Goal: Check status

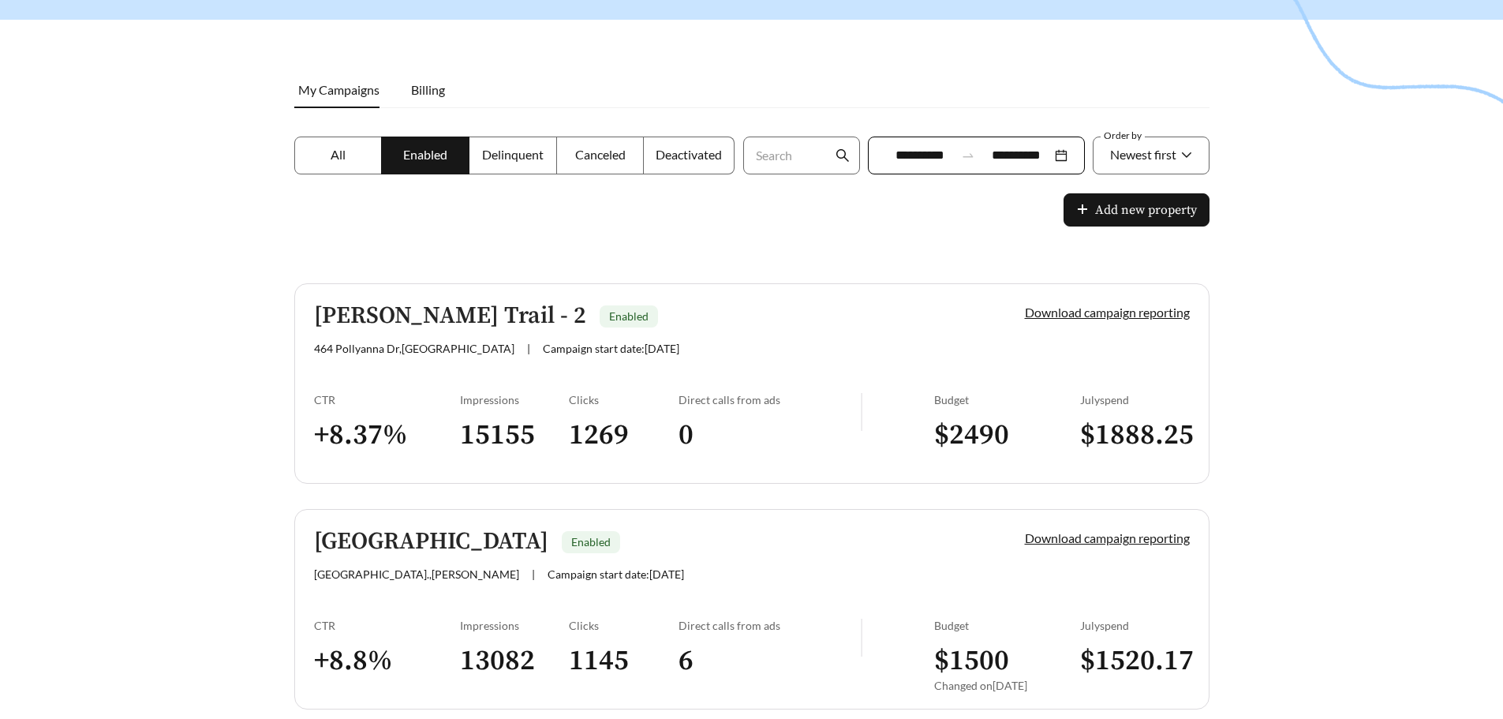
scroll to position [237, 0]
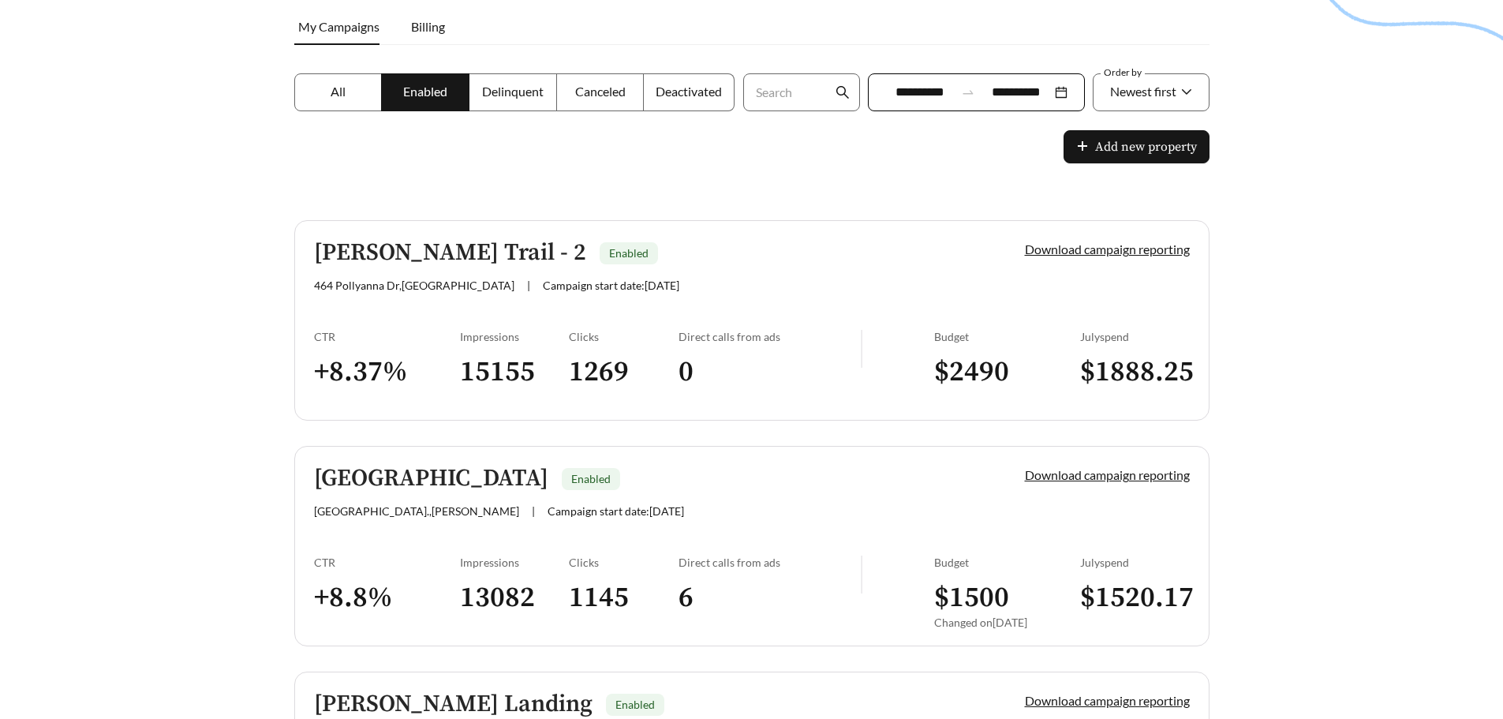
click at [817, 282] on div "[STREET_ADDRESS] | Campaign start date: [DATE]" at bounding box center [642, 284] width 657 height 13
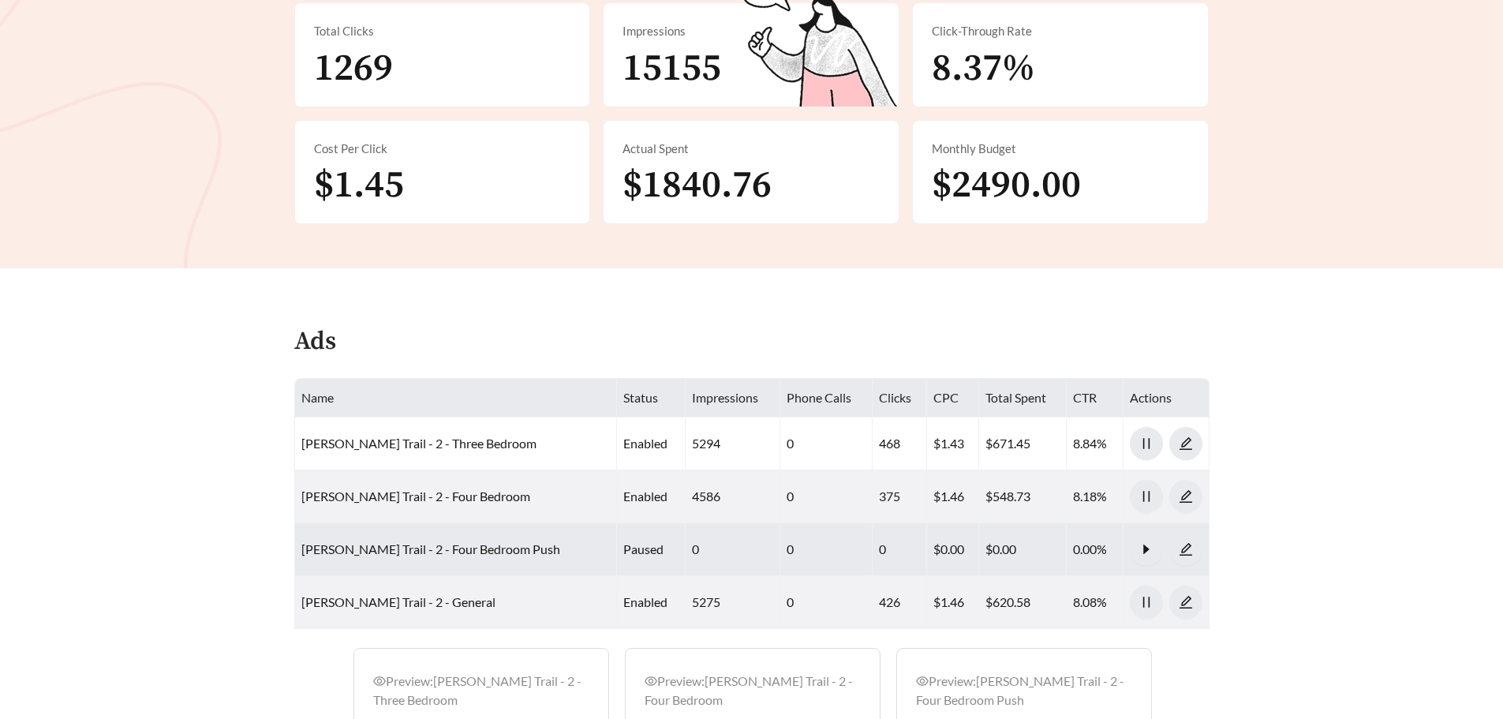
scroll to position [400, 0]
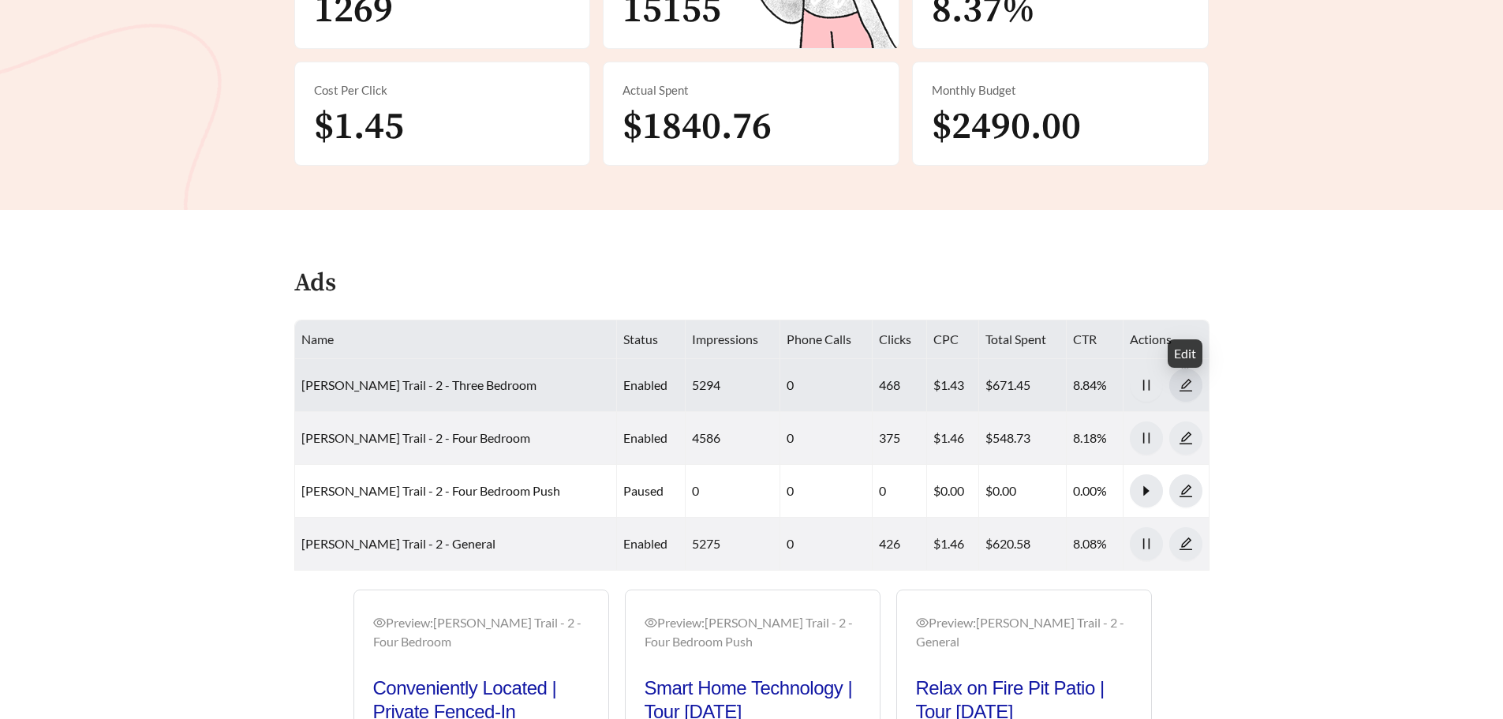
click at [1190, 386] on icon "edit" at bounding box center [1186, 385] width 14 height 14
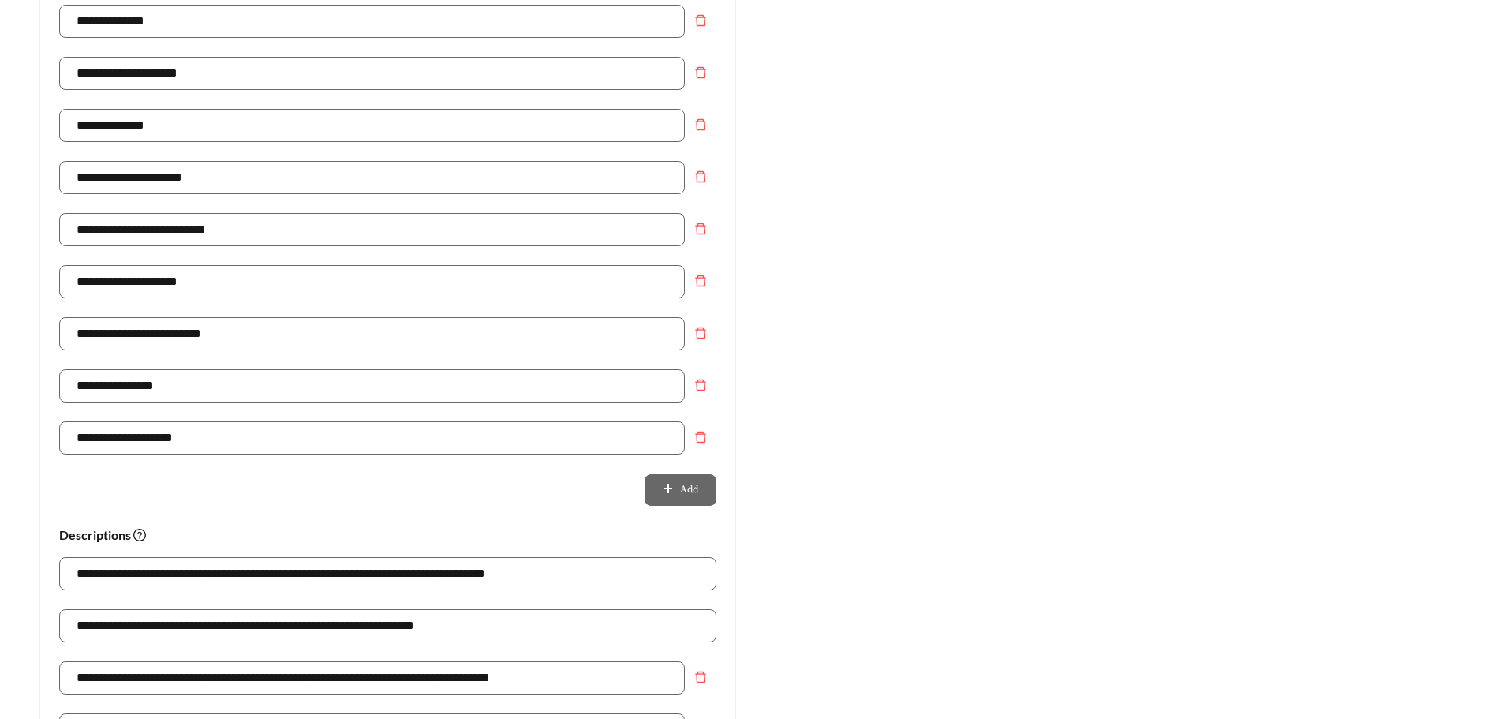
scroll to position [1067, 0]
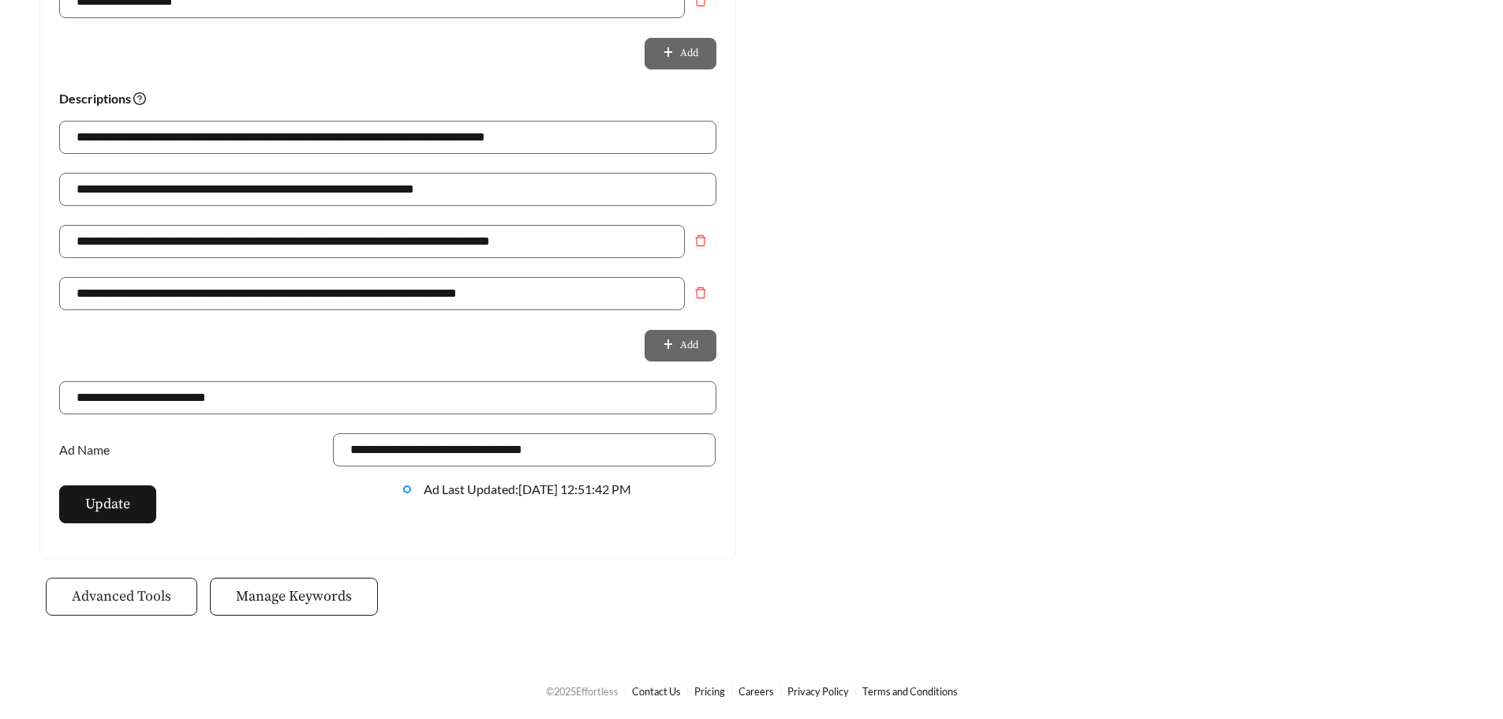
click at [135, 600] on span "Advanced Tools" at bounding box center [121, 595] width 99 height 21
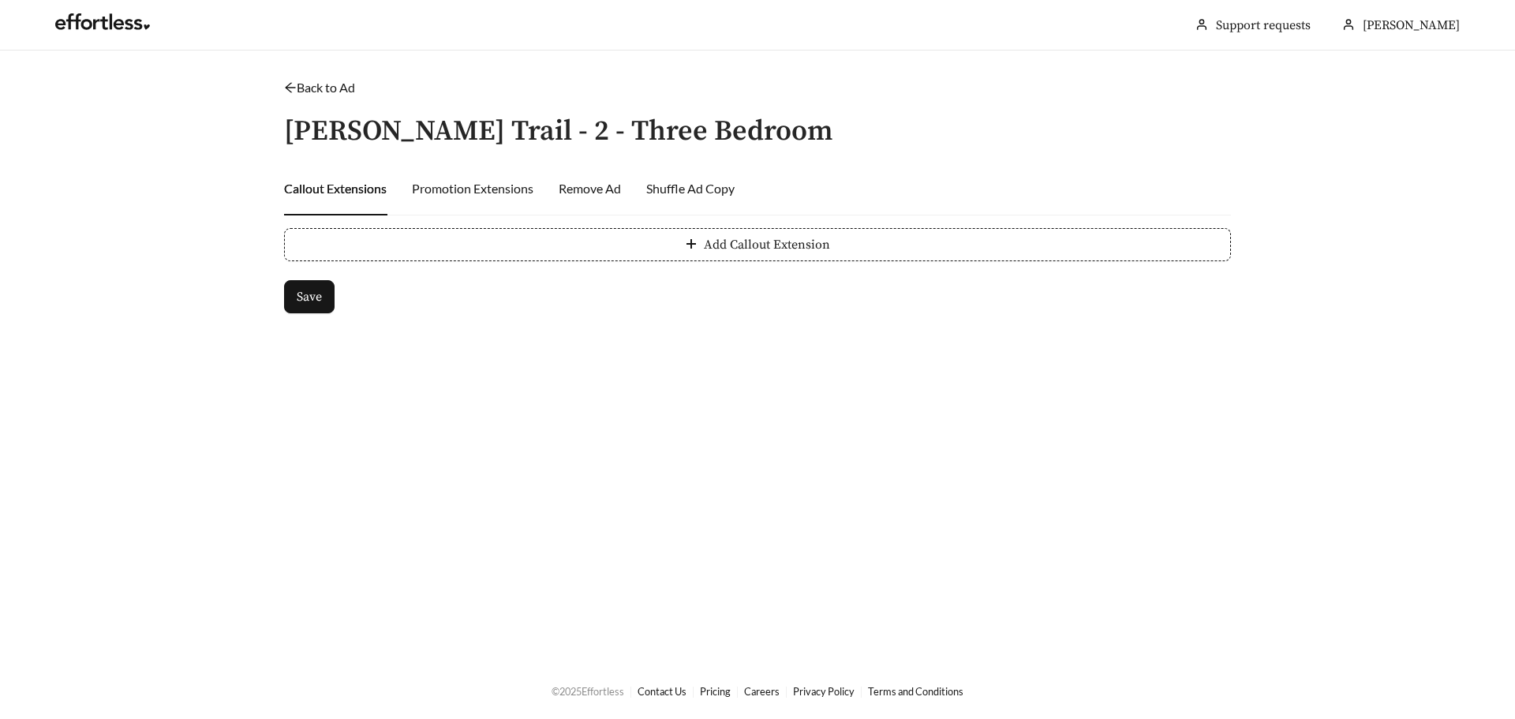
click at [319, 88] on link "Back to Ad" at bounding box center [319, 87] width 71 height 15
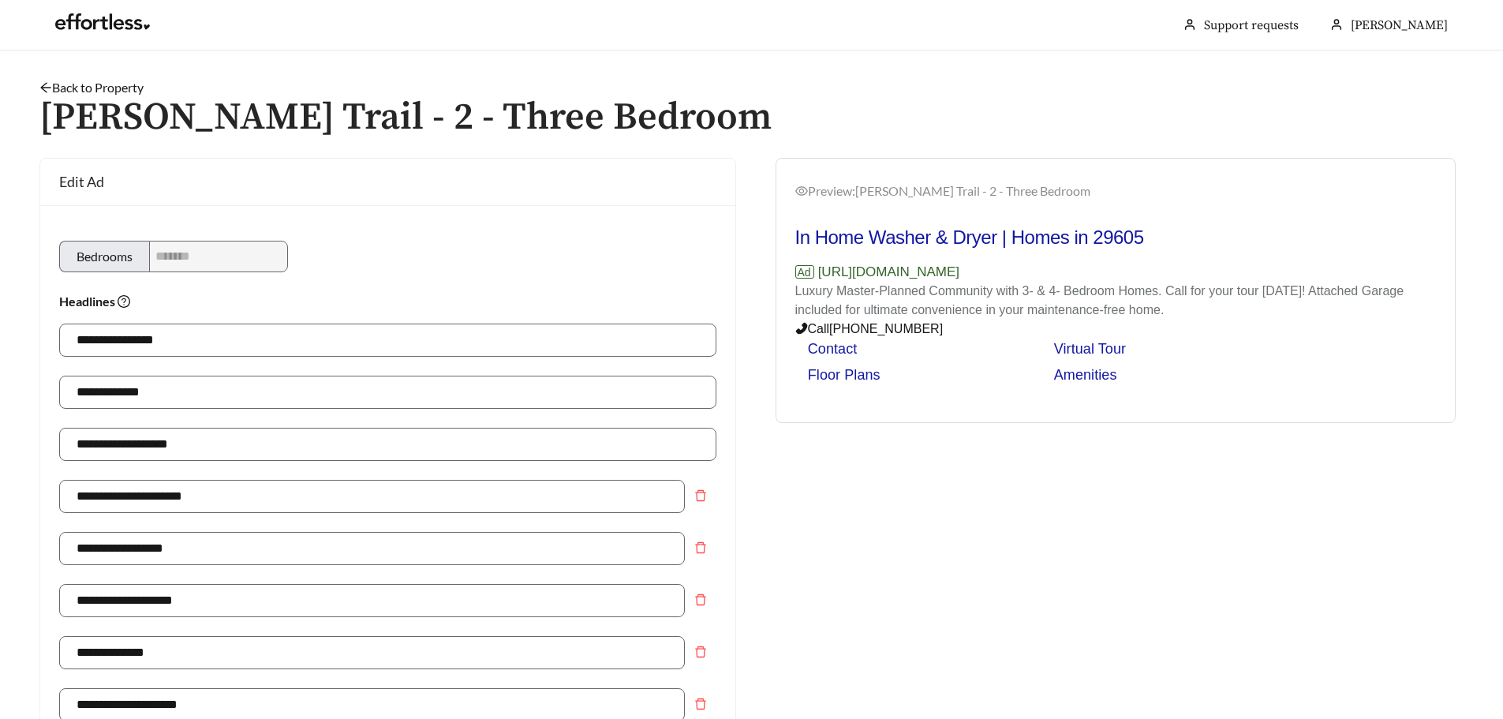
click at [65, 81] on link "Back to Property" at bounding box center [91, 87] width 104 height 15
